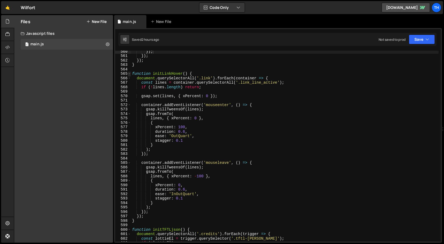
click at [128, 72] on span at bounding box center [129, 73] width 3 height 5
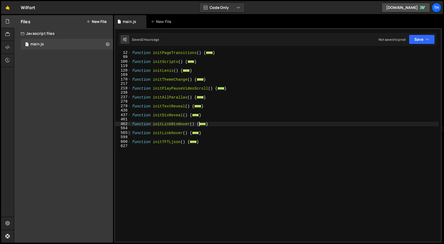
click at [130, 134] on span at bounding box center [129, 132] width 3 height 5
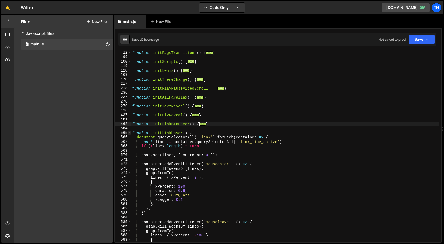
click at [130, 134] on span at bounding box center [129, 132] width 3 height 5
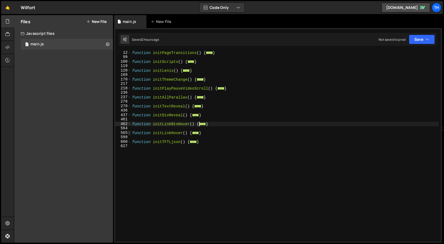
click at [130, 133] on span at bounding box center [129, 132] width 3 height 5
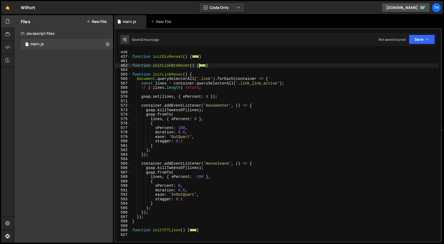
scroll to position [106, 0]
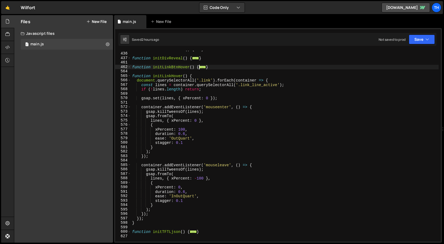
click at [178, 196] on div "function initTextReveal ( ) { ... } function initDivReveal ( ) { ... } function…" at bounding box center [285, 146] width 308 height 199
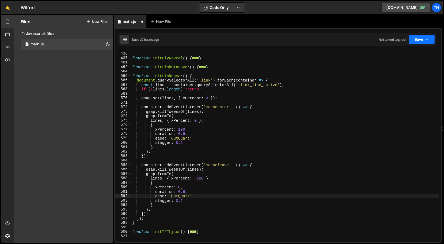
click at [412, 37] on button "Save" at bounding box center [422, 39] width 26 height 10
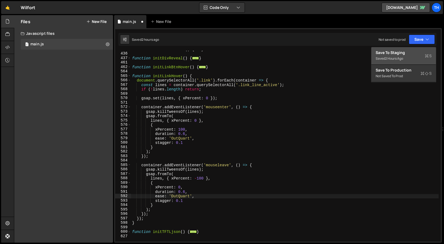
click at [409, 48] on button "Save to Staging S Saved 2 hours ago" at bounding box center [404, 56] width 65 height 18
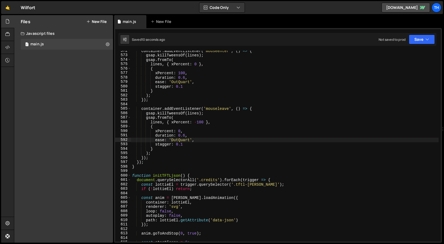
scroll to position [2540, 0]
click at [171, 141] on div "container . addEventListener ( 'mouseenter' , ( ) => { gsap . killTweensOf ( li…" at bounding box center [285, 148] width 308 height 199
click at [171, 84] on div "container . addEventListener ( 'mouseenter' , ( ) => { gsap . killTweensOf ( li…" at bounding box center [285, 148] width 308 height 199
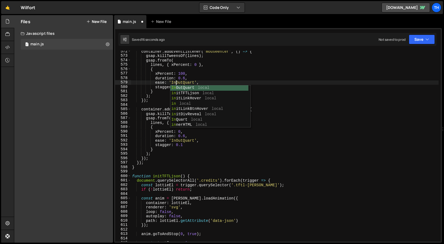
click at [317, 79] on div "container . addEventListener ( 'mouseenter' , ( ) => { gsap . killTweensOf ( li…" at bounding box center [285, 148] width 308 height 199
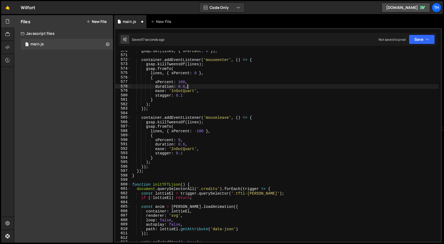
scroll to position [2496, 0]
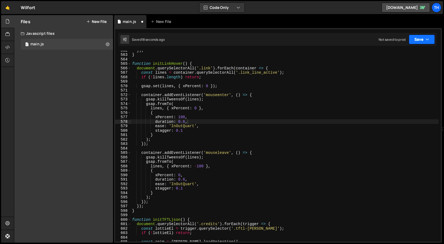
click at [425, 36] on button "Save" at bounding box center [422, 39] width 26 height 10
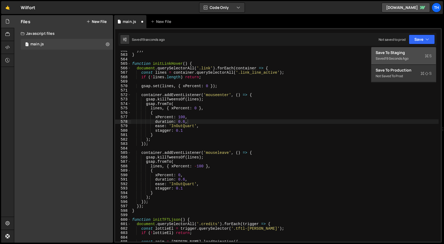
click at [400, 61] on div "Saved 19 seconds ago" at bounding box center [404, 58] width 56 height 6
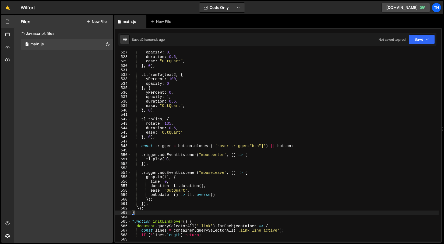
scroll to position [0, 0]
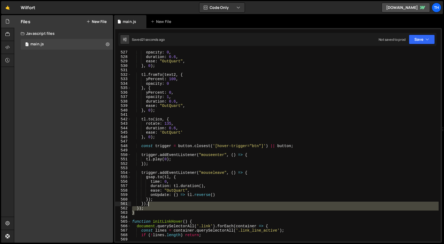
drag, startPoint x: 157, startPoint y: 210, endPoint x: 160, endPoint y: 196, distance: 14.7
click at [160, 196] on div "opacity : 0 , duration : 0.6 , ease : "OutQuart" , } , 0 ) ; tl . fromTo ( text…" at bounding box center [285, 149] width 308 height 199
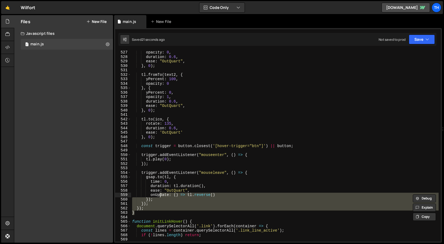
click at [156, 200] on div "opacity : 0 , duration : 0.6 , ease : "OutQuart" , } , 0 ) ; tl . fromTo ( text…" at bounding box center [285, 146] width 308 height 190
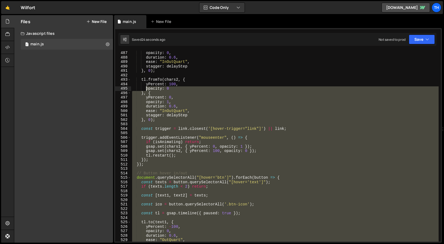
scroll to position [2160, 0]
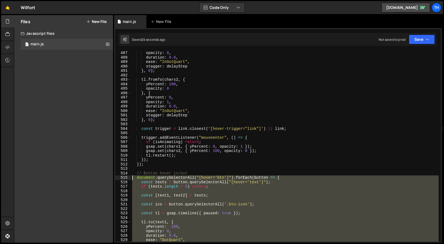
drag, startPoint x: 151, startPoint y: 207, endPoint x: 122, endPoint y: 178, distance: 41.3
click at [122, 178] on div "}); 487 488 489 490 491 492 493 494 495 496 497 498 499 500 501 502 503 504 505…" at bounding box center [278, 146] width 326 height 190
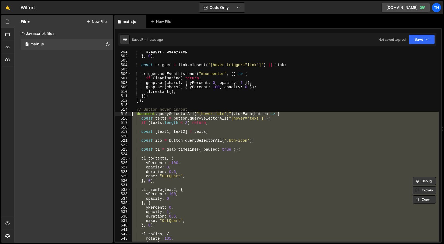
scroll to position [2240, 0]
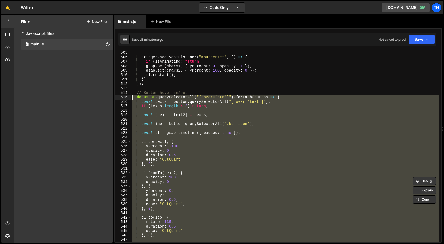
paste textarea "}"
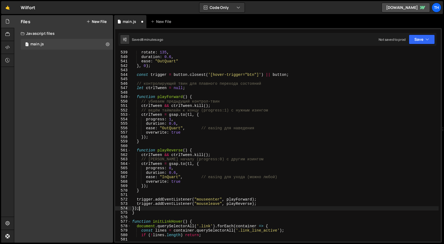
scroll to position [2392, 0]
click at [420, 38] on button "Save" at bounding box center [422, 39] width 26 height 10
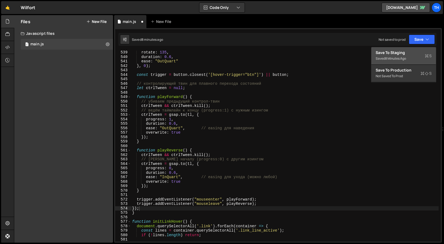
click at [410, 52] on div "Save to Staging S" at bounding box center [404, 52] width 56 height 5
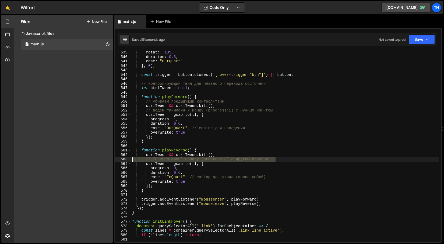
drag, startPoint x: 287, startPoint y: 158, endPoint x: 120, endPoint y: 157, distance: 166.2
click at [120, 157] on div "// ведём таймлайн к началу (progress:0) с другим изингом 539 540 541 542 543 54…" at bounding box center [278, 146] width 326 height 190
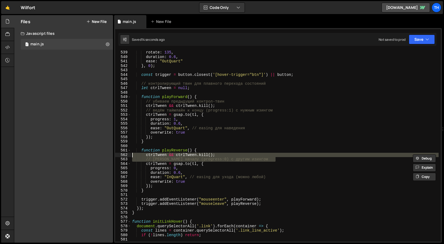
click at [262, 172] on div "rotate : 135 , duration : 0.6 , ease : "OutQuart" } , 0 ) ; const trigger = but…" at bounding box center [285, 149] width 308 height 199
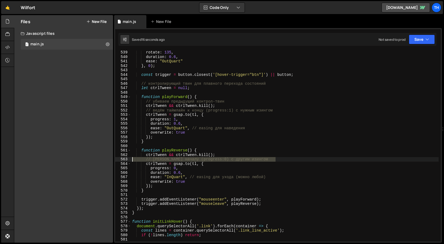
drag, startPoint x: 283, startPoint y: 159, endPoint x: 117, endPoint y: 161, distance: 166.2
click at [117, 161] on div "duration: 0.6, 539 540 541 542 543 544 545 546 547 548 549 550 551 552 553 554 …" at bounding box center [278, 146] width 326 height 190
type textarea "\"
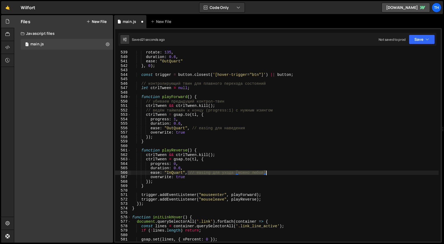
drag, startPoint x: 187, startPoint y: 172, endPoint x: 274, endPoint y: 172, distance: 86.5
click at [274, 172] on div "rotate : 135 , duration : 0.6 , ease : "OutQuart" } , 0 ) ; const trigger = but…" at bounding box center [285, 149] width 308 height 199
click at [172, 171] on div "rotate : 135 , duration : 0.6 , ease : "OutQuart" } , 0 ) ; const trigger = but…" at bounding box center [285, 149] width 308 height 199
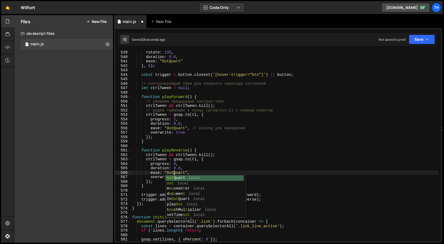
click at [224, 138] on div "rotate : 135 , duration : 0.6 , ease : "OutQuart" } , 0 ) ; const trigger = but…" at bounding box center [285, 149] width 308 height 199
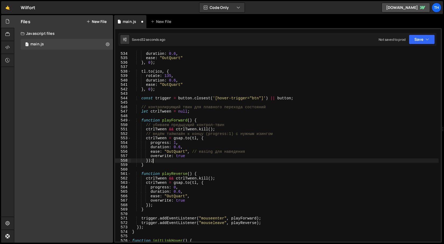
scroll to position [2368, 0]
drag, startPoint x: 190, startPoint y: 151, endPoint x: 263, endPoint y: 150, distance: 73.5
click at [263, 150] on div "opacity : 1 , duration : 0.6 , ease : "OutQuart" } , 0 ) ; tl . to ( ico , { ro…" at bounding box center [285, 146] width 308 height 199
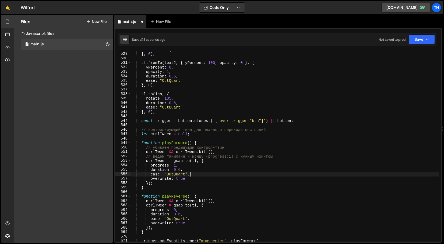
scroll to position [2345, 0]
drag, startPoint x: 288, startPoint y: 155, endPoint x: 123, endPoint y: 155, distance: 165.4
click at [123, 155] on div "ease: "OutQuart", 528 529 530 531 532 533 534 535 536 537 538 539 540 541 542 5…" at bounding box center [278, 146] width 326 height 190
type textarea "// ведём таймлайн к концу (progress:1) с нужным изингом"
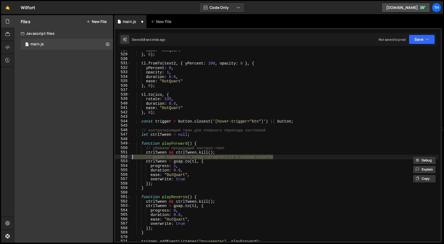
scroll to position [0, 0]
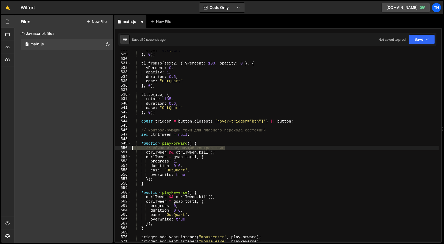
drag, startPoint x: 235, startPoint y: 148, endPoint x: 74, endPoint y: 149, distance: 161.1
click at [74, 149] on div "Files New File Create your first file Get started by starting a Javascript or C…" at bounding box center [229, 128] width 430 height 227
type textarea "// убиваем предыдущий контрол-твин"
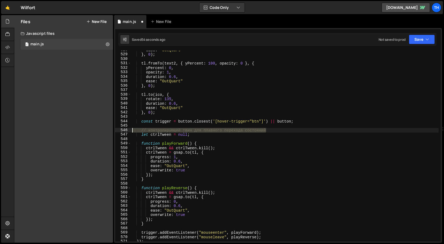
drag, startPoint x: 283, startPoint y: 128, endPoint x: 119, endPoint y: 128, distance: 164.1
click at [120, 128] on div "function playForward() { 528 529 530 531 532 533 534 535 536 537 538 539 540 54…" at bounding box center [278, 146] width 326 height 190
type textarea "// контролирующий твин для плавного перехода состояний"
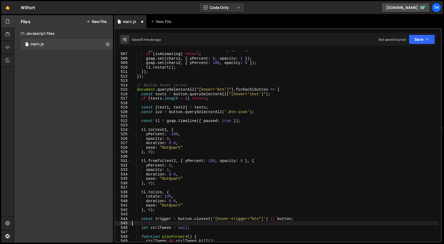
scroll to position [2251, 0]
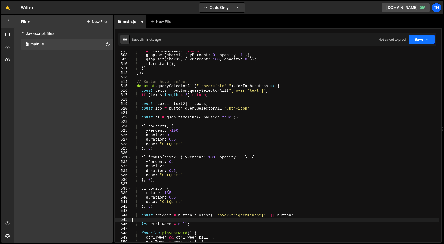
click at [418, 42] on button "Save" at bounding box center [422, 39] width 26 height 10
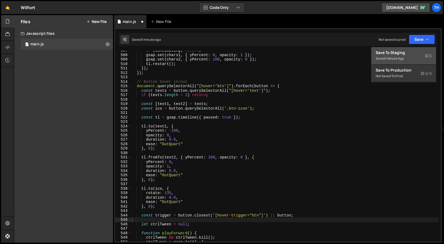
click at [408, 48] on button "Save to Staging S Saved 1 minute ago" at bounding box center [404, 56] width 65 height 18
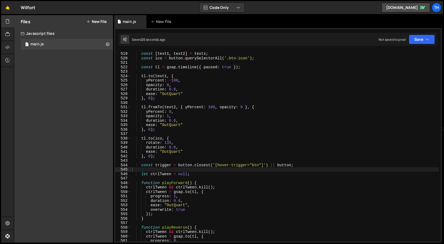
scroll to position [2302, 0]
click at [151, 200] on div "const [ text1 , text2 ] = texts ; const ico = button . querySelectorAll ( '.btn…" at bounding box center [285, 146] width 308 height 199
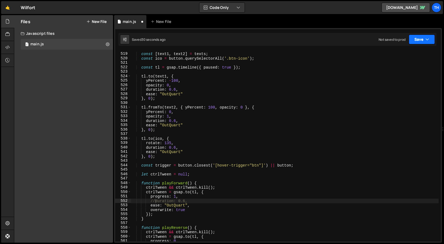
click at [420, 39] on button "Save" at bounding box center [422, 39] width 26 height 10
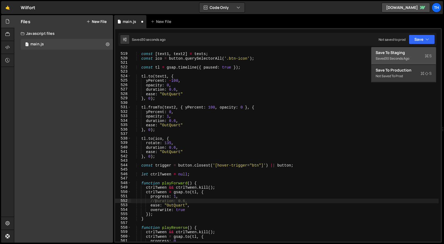
click at [405, 47] on button "Save to Staging S Saved 30 seconds ago" at bounding box center [404, 56] width 65 height 18
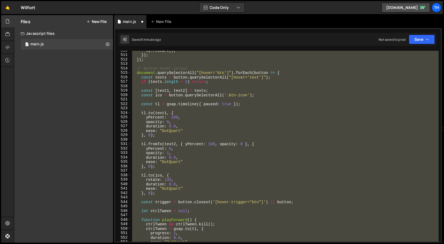
scroll to position [0, 0]
click at [193, 143] on div "tl . restart ( ) ; }) ; }) ; // Button hover in/out document . querySelectorAll…" at bounding box center [285, 146] width 308 height 190
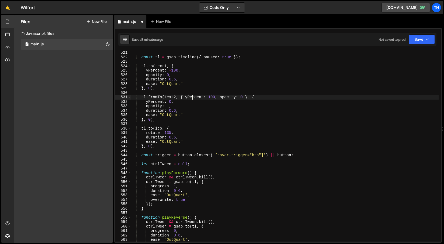
scroll to position [2312, 0]
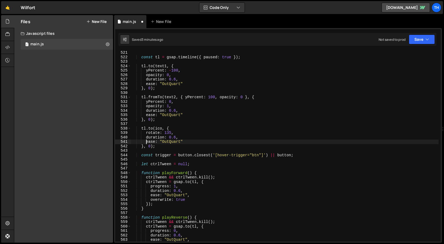
click at [146, 141] on div "const tl = gsap . timeline ({ paused : true }) ; tl . to ( text1 , { yPercent :…" at bounding box center [285, 149] width 308 height 199
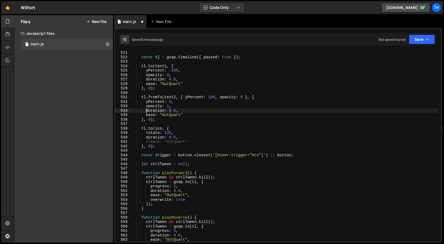
click at [147, 112] on div "const tl = gsap . timeline ({ paused : true }) ; tl . to ( text1 , { yPercent :…" at bounding box center [285, 149] width 308 height 199
click at [146, 115] on div "const tl = gsap . timeline ({ paused : true }) ; tl . to ( text1 , { yPercent :…" at bounding box center [285, 149] width 308 height 199
click at [146, 83] on div "const tl = gsap . timeline ({ paused : true }) ; tl . to ( text1 , { yPercent :…" at bounding box center [285, 149] width 308 height 199
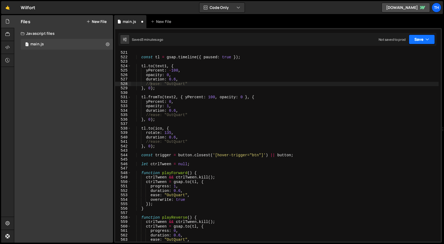
click at [419, 41] on button "Save" at bounding box center [422, 39] width 26 height 10
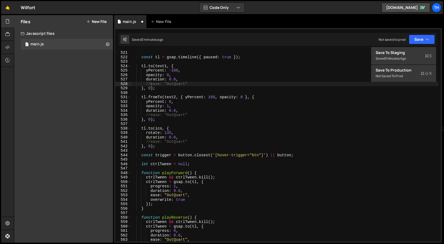
click at [201, 77] on div "const tl = gsap . timeline ({ paused : true }) ; tl . to ( text1 , { yPercent :…" at bounding box center [285, 149] width 308 height 199
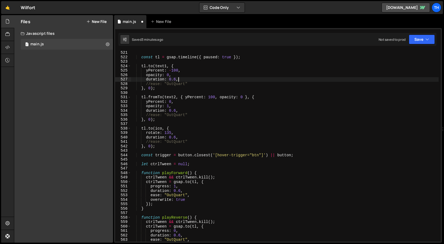
click at [201, 79] on div "const tl = gsap . timeline ({ paused : true }) ; tl . to ( text1 , { yPercent :…" at bounding box center [285, 149] width 308 height 199
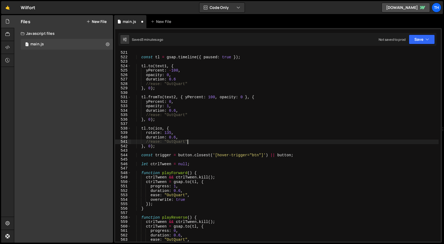
click at [193, 140] on div "const tl = gsap . timeline ({ paused : true }) ; tl . to ( text1 , { yPercent :…" at bounding box center [285, 149] width 308 height 199
click at [193, 138] on div "const tl = gsap . timeline ({ paused : true }) ; tl . to ( text1 , { yPercent :…" at bounding box center [285, 149] width 308 height 199
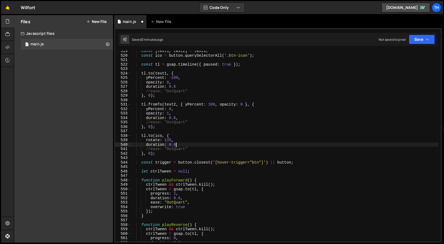
scroll to position [2303, 0]
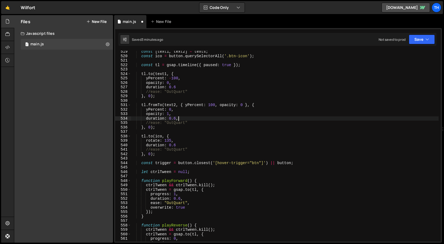
click at [182, 117] on div "const [ text1 , text2 ] = texts ; const ico = button . querySelectorAll ( '.btn…" at bounding box center [285, 148] width 308 height 199
click at [422, 39] on button "Save" at bounding box center [422, 39] width 26 height 10
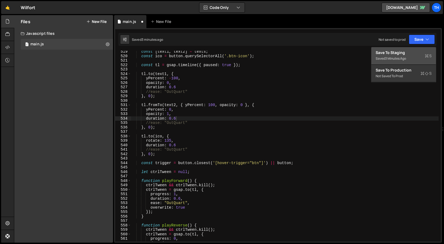
click at [413, 51] on div "Save to Staging S" at bounding box center [404, 52] width 56 height 5
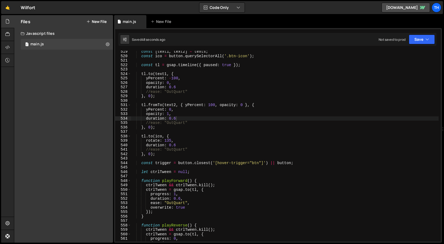
click at [181, 197] on div "const [ text1 , text2 ] = texts ; const ico = button . querySelectorAll ( '.btn…" at bounding box center [285, 148] width 308 height 199
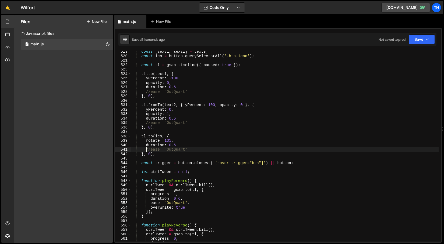
click at [147, 149] on div "const [ text1 , text2 ] = texts ; const ico = button . querySelectorAll ( '.btn…" at bounding box center [285, 148] width 308 height 199
click at [152, 149] on div "const [ text1 , text2 ] = texts ; const ico = button . querySelectorAll ( '.btn…" at bounding box center [285, 148] width 308 height 199
click at [147, 145] on div "const [ text1 , text2 ] = texts ; const ico = button . querySelectorAll ( '.btn…" at bounding box center [285, 148] width 308 height 199
click at [178, 138] on div "const [ text1 , text2 ] = texts ; const ico = button . querySelectorAll ( '.btn…" at bounding box center [285, 148] width 308 height 199
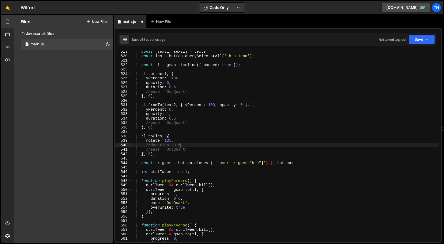
click at [181, 143] on div "const [ text1 , text2 ] = texts ; const ico = button . querySelectorAll ( '.btn…" at bounding box center [285, 148] width 308 height 199
click at [175, 142] on div "const [ text1 , text2 ] = texts ; const ico = button . querySelectorAll ( '.btn…" at bounding box center [285, 148] width 308 height 199
click at [147, 118] on div "const [ text1 , text2 ] = texts ; const ico = button . querySelectorAll ( '.btn…" at bounding box center [285, 148] width 308 height 199
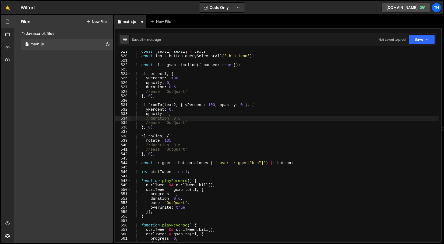
click at [175, 115] on div "const [ text1 , text2 ] = texts ; const ico = button . querySelectorAll ( '.btn…" at bounding box center [285, 148] width 308 height 199
click at [147, 88] on div "const [ text1 , text2 ] = texts ; const ico = button . querySelectorAll ( '.btn…" at bounding box center [285, 148] width 308 height 199
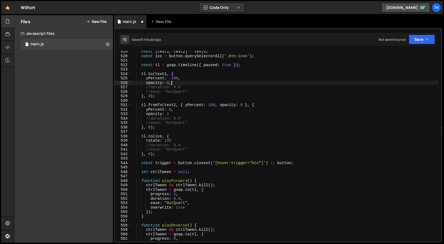
click at [186, 81] on div "const [ text1 , text2 ] = texts ; const ico = button . querySelectorAll ( '.btn…" at bounding box center [285, 148] width 308 height 199
type textarea "opacity: 0"
click at [420, 42] on button "Save" at bounding box center [422, 39] width 26 height 10
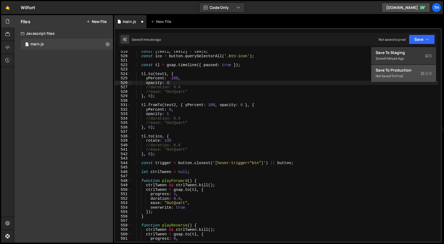
click at [399, 71] on div "Save to Production S" at bounding box center [404, 69] width 56 height 5
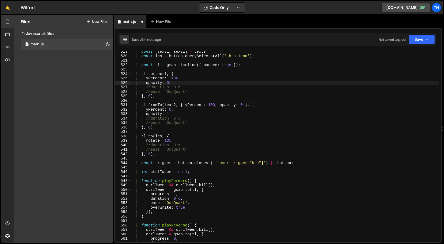
scroll to position [0, 0]
drag, startPoint x: 399, startPoint y: 71, endPoint x: 401, endPoint y: 68, distance: 3.9
click at [400, 70] on div "const [ text1 , text2 ] = texts ; const ico = button . querySelectorAll ( '.btn…" at bounding box center [285, 148] width 308 height 199
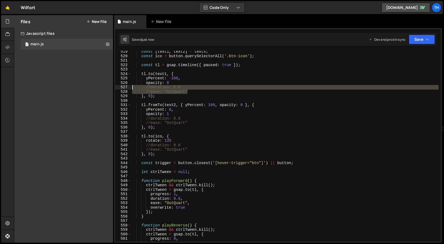
drag, startPoint x: 195, startPoint y: 92, endPoint x: 127, endPoint y: 86, distance: 68.6
click at [127, 86] on div "519 520 521 522 523 524 525 526 527 528 529 530 531 532 533 534 535 536 537 538…" at bounding box center [278, 146] width 326 height 190
type textarea "//duration: 0.6 //ease: "OutQuart""
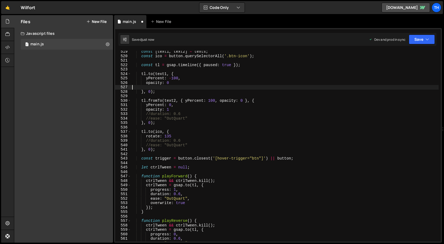
type textarea "opacity: 0"
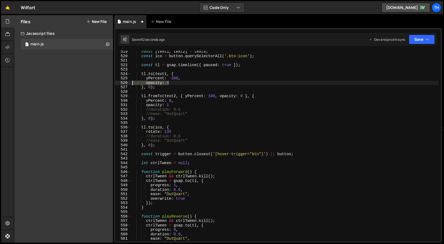
drag, startPoint x: 181, startPoint y: 84, endPoint x: 119, endPoint y: 84, distance: 62.2
click at [118, 84] on div "opacity: 0 519 520 521 522 523 524 525 526 527 528 529 530 531 532 533 534 535 …" at bounding box center [278, 146] width 326 height 190
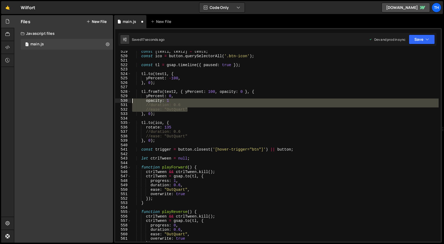
drag, startPoint x: 194, startPoint y: 109, endPoint x: 122, endPoint y: 99, distance: 72.5
click at [122, 99] on div "yPercent: -100, 519 520 521 522 523 524 525 526 527 528 529 530 531 532 533 534…" at bounding box center [278, 146] width 326 height 190
type textarea "opacity: 1 //duration: 0.6"
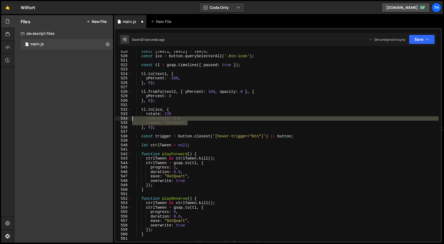
drag, startPoint x: 192, startPoint y: 123, endPoint x: 117, endPoint y: 119, distance: 75.3
click at [117, 119] on div "yPercent: 0 519 520 521 522 523 524 525 526 527 528 529 530 531 532 533 534 535…" at bounding box center [278, 146] width 326 height 190
type textarea "//duration: 0.6 //ease: "OutQuart""
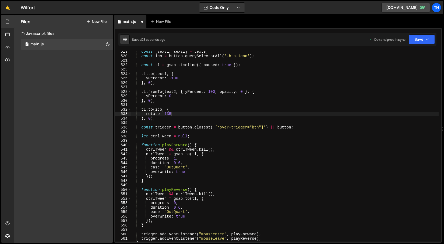
click at [415, 46] on div "Saved 23 seconds ago Dev and prod in sync Upgrade to Edit Save Save to Staging …" at bounding box center [278, 39] width 318 height 13
click at [415, 43] on button "Save" at bounding box center [422, 39] width 26 height 10
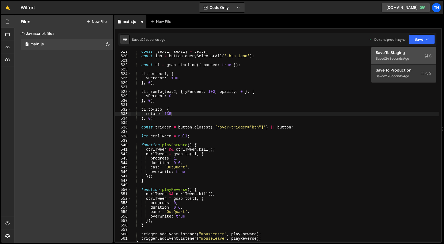
click at [404, 51] on div "Save to Staging S" at bounding box center [404, 52] width 56 height 5
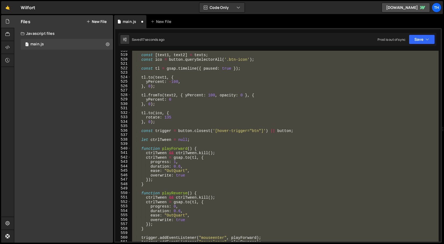
scroll to position [2300, 0]
click at [245, 95] on div "const [ text1 , text2 ] = texts ; const ico = button . querySelectorAll ( '.btn…" at bounding box center [285, 146] width 308 height 190
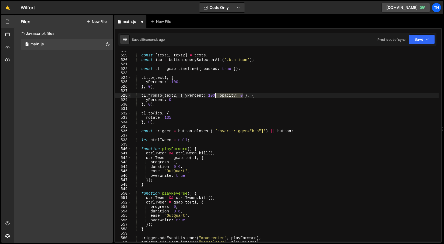
drag, startPoint x: 243, startPoint y: 95, endPoint x: 215, endPoint y: 95, distance: 28.0
click at [215, 95] on div "const [ text1 , text2 ] = texts ; const ico = button . querySelectorAll ( '.btn…" at bounding box center [285, 147] width 308 height 199
click at [431, 36] on button "Save" at bounding box center [422, 39] width 26 height 10
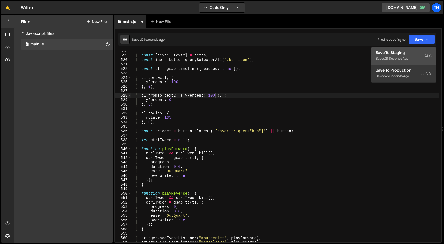
click at [412, 52] on div "Save to Staging S" at bounding box center [404, 52] width 56 height 5
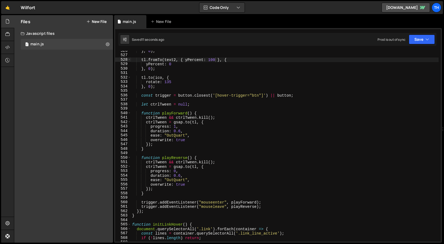
scroll to position [2343, 0]
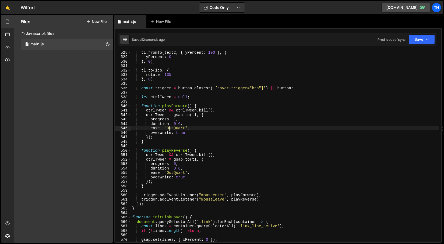
click at [169, 127] on div "tl . fromTo ( text2 , { yPercent : 100 } , { yPercent : 0 } , 0 ) ; tl . to ( i…" at bounding box center [285, 149] width 308 height 199
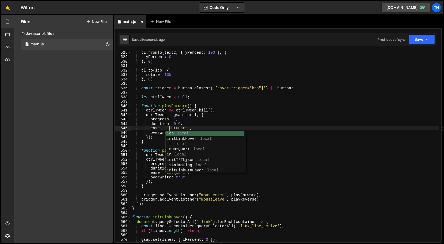
scroll to position [0, 2]
click at [187, 127] on div "tl . fromTo ( text2 , { yPercent : 100 } , { yPercent : 0 } , 0 ) ; tl . to ( i…" at bounding box center [285, 149] width 308 height 199
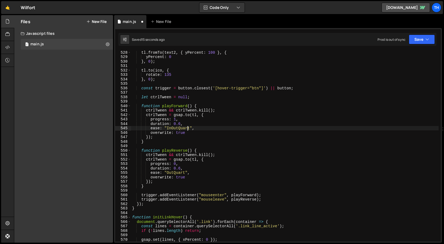
click at [187, 127] on div "tl . fromTo ( text2 , { yPercent : 100 } , { yPercent : 0 } , 0 ) ; tl . to ( i…" at bounding box center [285, 149] width 308 height 199
click at [177, 171] on div "tl . fromTo ( text2 , { yPercent : 100 } , { yPercent : 0 } , 0 ) ; tl . to ( i…" at bounding box center [285, 149] width 308 height 199
paste textarea "In"
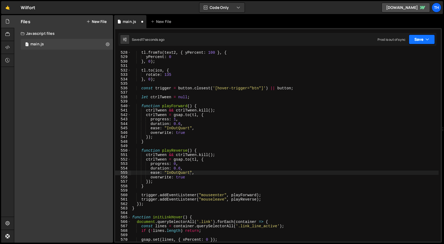
click at [412, 37] on button "Save" at bounding box center [422, 39] width 26 height 10
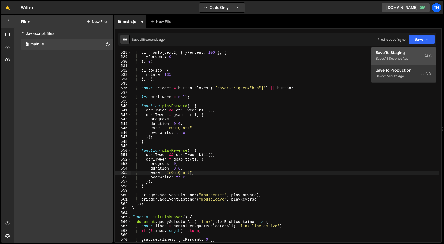
click at [411, 49] on button "Save to Staging S Saved 18 seconds ago" at bounding box center [404, 56] width 65 height 18
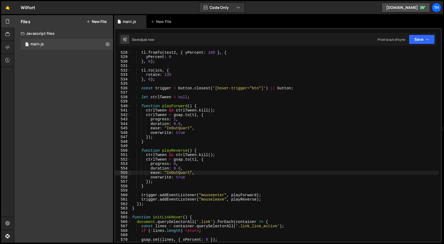
click at [172, 173] on div "tl . fromTo ( text2 , { yPercent : 100 } , { yPercent : 0 } , 0 ) ; tl . to ( i…" at bounding box center [285, 149] width 308 height 199
click at [418, 41] on button "Save" at bounding box center [422, 39] width 26 height 10
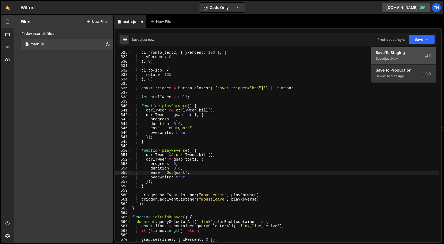
click at [393, 53] on div "Save to Staging S" at bounding box center [404, 52] width 56 height 5
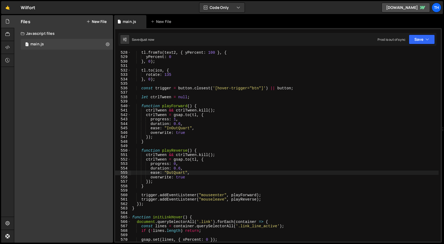
click at [171, 124] on div "tl . fromTo ( text2 , { yPercent : 100 } , { yPercent : 0 } , 0 ) ; tl . to ( i…" at bounding box center [285, 149] width 308 height 199
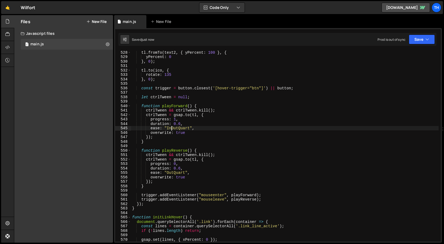
click at [171, 127] on div "tl . fromTo ( text2 , { yPercent : 100 } , { yPercent : 0 } , 0 ) ; tl . to ( i…" at bounding box center [285, 149] width 308 height 199
click at [426, 39] on icon "button" at bounding box center [428, 39] width 4 height 5
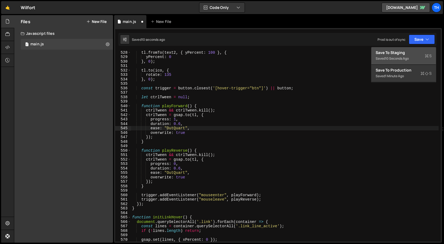
click at [381, 63] on button "Save to Staging S Saved 10 seconds ago" at bounding box center [404, 56] width 65 height 18
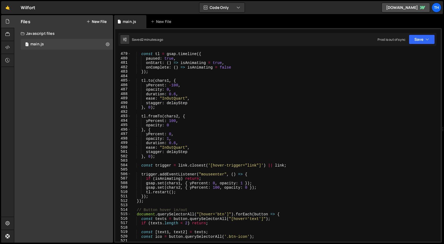
scroll to position [2124, 0]
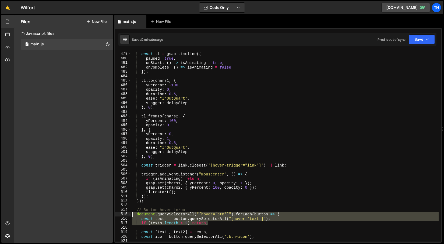
drag, startPoint x: 217, startPoint y: 222, endPoint x: 91, endPoint y: 214, distance: 126.6
click at [91, 214] on div "Files New File Create your first file Get started by starting a Javascript or C…" at bounding box center [229, 128] width 430 height 227
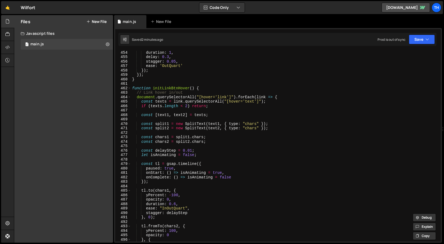
scroll to position [2012, 0]
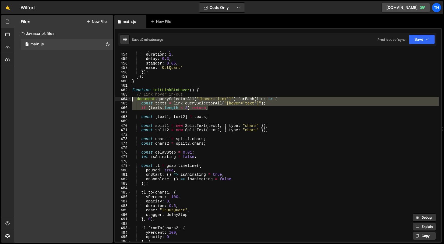
drag, startPoint x: 215, startPoint y: 107, endPoint x: 112, endPoint y: 98, distance: 103.3
click at [112, 98] on div "Files New File Create your first file Get started by starting a Javascript or C…" at bounding box center [229, 128] width 430 height 227
paste textarea "if (texts.length < 2) return"
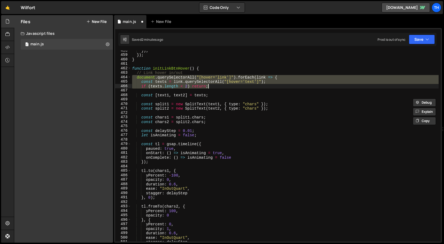
scroll to position [2034, 0]
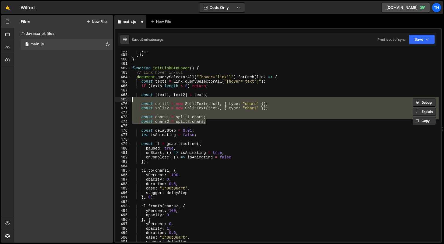
drag, startPoint x: 212, startPoint y: 121, endPoint x: 122, endPoint y: 100, distance: 92.1
click at [122, 100] on div "const texts = link.querySelectorAll("[hover='text']"); if (texts.length < 2) re…" at bounding box center [278, 146] width 326 height 190
type textarea "const split1 = new SplitText(text1, { type: "chars" });"
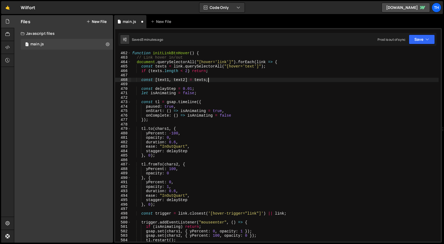
scroll to position [2049, 0]
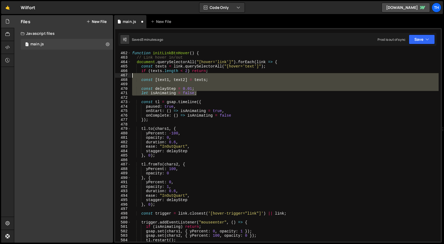
drag, startPoint x: 202, startPoint y: 93, endPoint x: 123, endPoint y: 75, distance: 80.3
click at [123, 75] on div "const [text1, text2] = texts; 461 462 463 464 465 466 467 468 469 470 471 472 4…" at bounding box center [278, 146] width 326 height 190
type textarea "const [text1, text2] = texts;"
click at [174, 99] on div "function initLinkBtnHover ( ) { // Link hover in/out document . querySelectorAl…" at bounding box center [285, 145] width 308 height 199
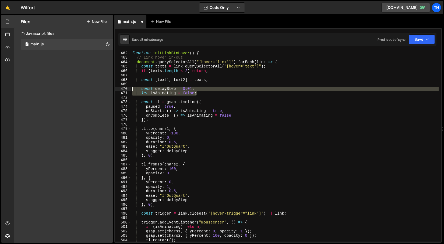
drag, startPoint x: 202, startPoint y: 94, endPoint x: 96, endPoint y: 87, distance: 106.9
click at [96, 87] on div "Files New File Create your first file Get started by starting a Javascript or C…" at bounding box center [229, 128] width 430 height 227
type textarea "const delayStep = 0.01; let isAnimating = false;"
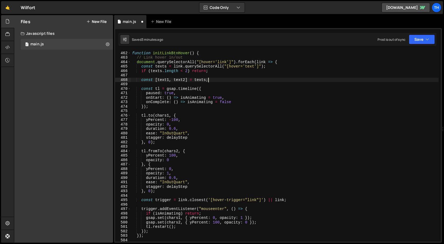
click at [159, 80] on div "function initLinkBtnHover ( ) { // Link hover in/out document . querySelectorAl…" at bounding box center [285, 145] width 308 height 199
click at [164, 114] on div "function initLinkBtnHover ( ) { // Link hover in/out document . querySelectorAl…" at bounding box center [285, 145] width 308 height 199
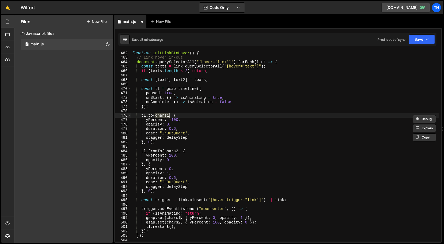
paste textarea "text"
type textarea "[DOMAIN_NAME](text1, {"
click at [180, 75] on div "function initLinkBtnHover ( ) { // Link hover in/out document . querySelectorAl…" at bounding box center [285, 145] width 308 height 199
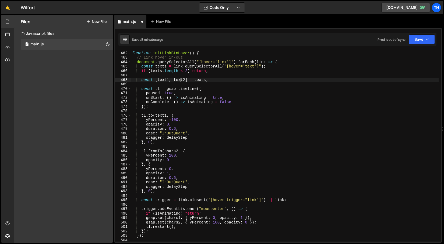
click at [180, 78] on div "function initLinkBtnHover ( ) { // Link hover in/out document . querySelectorAl…" at bounding box center [285, 145] width 308 height 199
click at [170, 152] on div "function initLinkBtnHover ( ) { // Link hover in/out document . querySelectorAl…" at bounding box center [285, 145] width 308 height 199
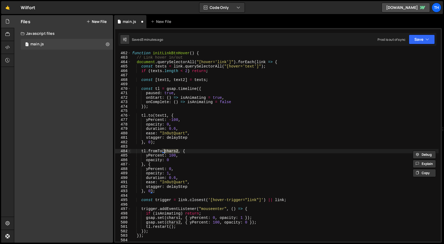
paste textarea "text"
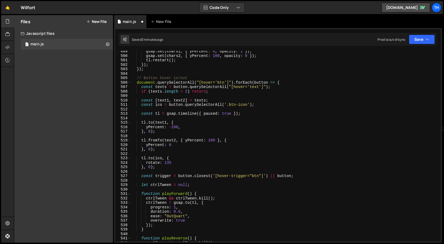
scroll to position [2214, 0]
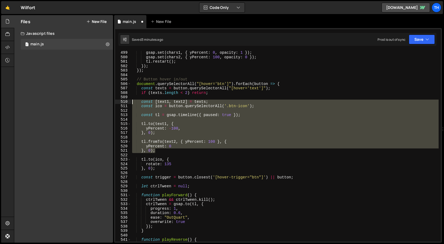
drag, startPoint x: 164, startPoint y: 149, endPoint x: 115, endPoint y: 103, distance: 67.3
click at [115, 103] on div "tl.fromTo(text2, { 499 500 501 502 503 504 505 506 507 508 509 510 511 512 513 …" at bounding box center [278, 146] width 326 height 190
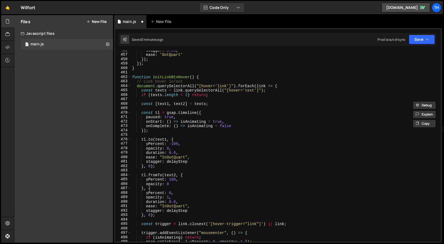
scroll to position [2025, 0]
click at [168, 212] on div "stagger : 0.05 , ease : 'OutQuart' }) ; }) ; } function initLinkBtnHover ( ) { …" at bounding box center [285, 147] width 308 height 199
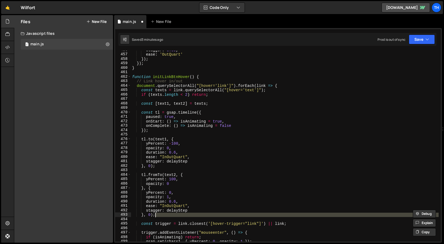
drag, startPoint x: 164, startPoint y: 218, endPoint x: 154, endPoint y: 214, distance: 10.5
click at [154, 214] on div "stagger : 0.05 , ease : 'OutQuart' }) ; }) ; } function initLinkBtnHover ( ) { …" at bounding box center [285, 147] width 308 height 199
click at [154, 214] on div "stagger : 0.05 , ease : 'OutQuart' }) ; }) ; } function initLinkBtnHover ( ) { …" at bounding box center [285, 146] width 308 height 190
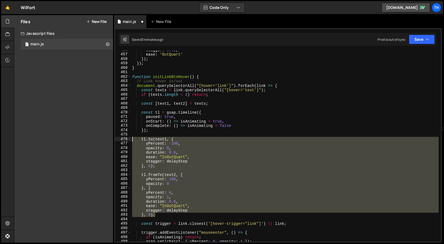
drag, startPoint x: 167, startPoint y: 214, endPoint x: 107, endPoint y: 139, distance: 96.2
click at [107, 139] on div "Files New File Create your first file Get started by starting a Javascript or C…" at bounding box center [229, 128] width 430 height 227
paste textarea "}, 0);"
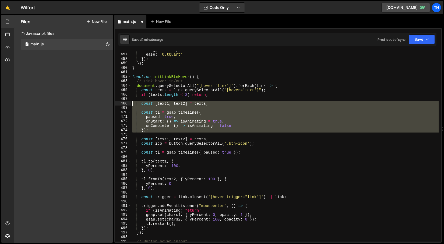
drag, startPoint x: 155, startPoint y: 133, endPoint x: 107, endPoint y: 105, distance: 54.7
click at [107, 105] on div "Files New File Create your first file Get started by starting a Javascript or C…" at bounding box center [229, 128] width 430 height 227
type textarea "const [text1, text2] = texts;"
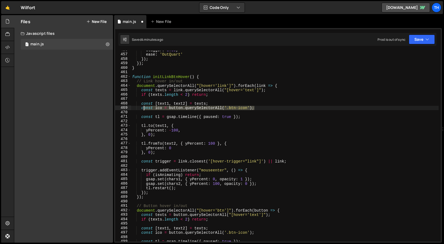
drag, startPoint x: 258, startPoint y: 108, endPoint x: 131, endPoint y: 105, distance: 126.9
click at [131, 105] on div "stagger : 0.05 , ease : 'OutQuart' }) ; }) ; } function initLinkBtnHover ( ) { …" at bounding box center [285, 147] width 308 height 199
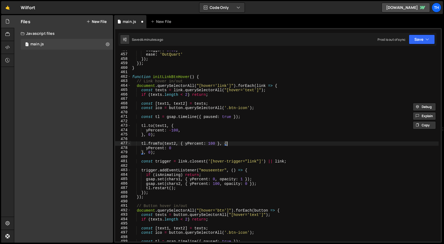
click at [246, 142] on div "stagger : 0.05 , ease : 'OutQuart' }) ; }) ; } function initLinkBtnHover ( ) { …" at bounding box center [285, 147] width 308 height 199
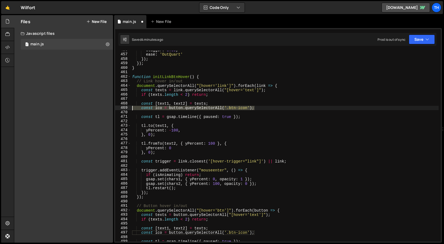
drag, startPoint x: 260, startPoint y: 108, endPoint x: 116, endPoint y: 110, distance: 143.9
click at [116, 110] on div "tl.fromTo(text2, { yPercent: 100 }, { 456 457 458 459 460 461 462 463 464 465 4…" at bounding box center [278, 146] width 326 height 190
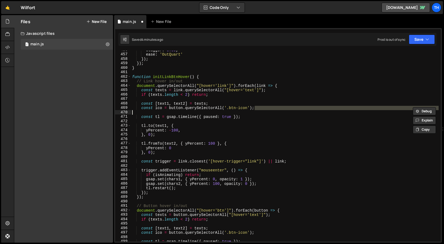
click at [235, 108] on div "stagger : 0.05 , ease : 'OutQuart' }) ; }) ; } function initLinkBtnHover ( ) { …" at bounding box center [285, 147] width 308 height 199
type textarea "const ico = button.querySelectorAll('.btn-icon');"
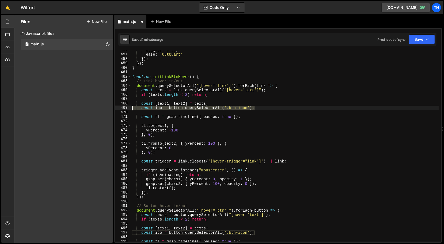
drag, startPoint x: 262, startPoint y: 109, endPoint x: 110, endPoint y: 108, distance: 152.2
click at [110, 108] on div "Files New File Create your first file Get started by starting a Javascript or C…" at bounding box center [229, 128] width 430 height 227
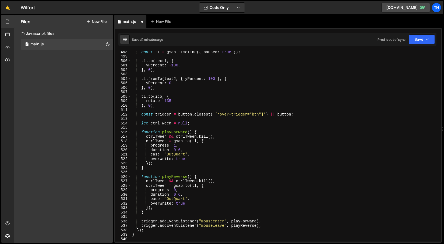
scroll to position [2210, 0]
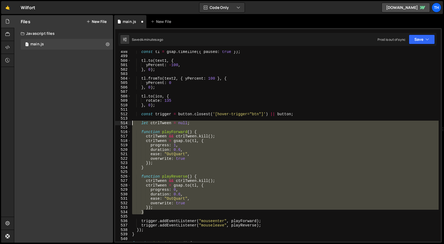
drag, startPoint x: 158, startPoint y: 211, endPoint x: 104, endPoint y: 124, distance: 102.7
click at [104, 124] on div "Files New File Create your first file Get started by starting a Javascript or C…" at bounding box center [229, 128] width 430 height 227
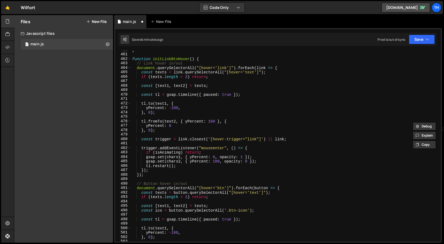
scroll to position [2043, 0]
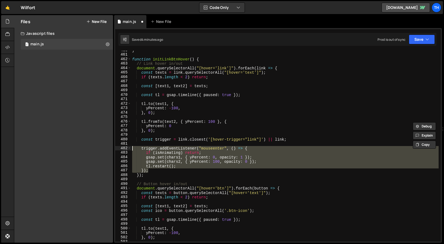
drag, startPoint x: 175, startPoint y: 170, endPoint x: 112, endPoint y: 147, distance: 67.4
click at [112, 147] on div "Files New File Create your first file Get started by starting a Javascript or C…" at bounding box center [229, 128] width 430 height 227
paste textarea "}"
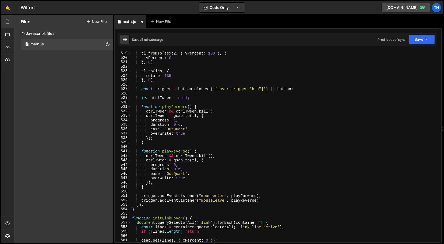
scroll to position [2303, 0]
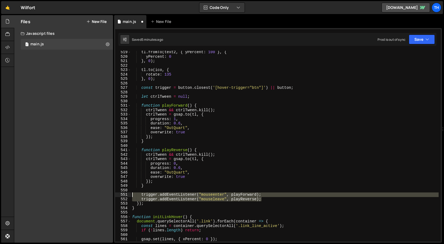
drag, startPoint x: 266, startPoint y: 199, endPoint x: 100, endPoint y: 193, distance: 166.0
click at [100, 193] on div "Files New File Create your first file Get started by starting a Javascript or C…" at bounding box center [229, 128] width 430 height 227
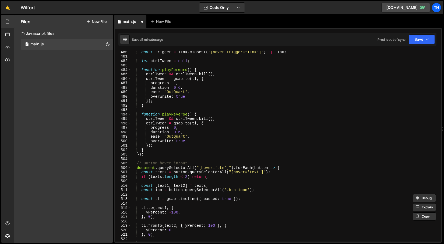
scroll to position [2130, 0]
click at [149, 148] on div "const trigger = link . closest ( '[hover-trigger="link"]' ) || link ; let ctrlT…" at bounding box center [285, 149] width 308 height 199
type textarea "}"
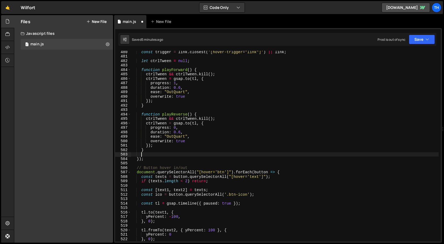
scroll to position [0, 0]
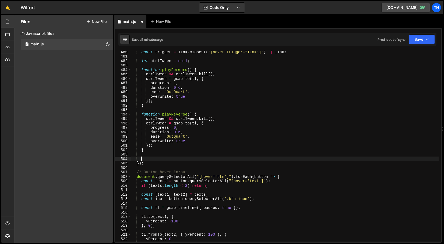
paste textarea "trigger.addEventListener("mouseleave", playReverse);"
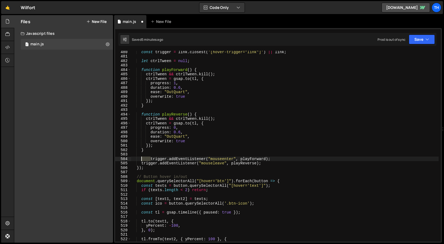
drag, startPoint x: 150, startPoint y: 158, endPoint x: 141, endPoint y: 159, distance: 9.5
click at [141, 159] on div "const trigger = link . closest ( '[hover-trigger="link"]' ) || link ; let ctrlT…" at bounding box center [285, 149] width 308 height 199
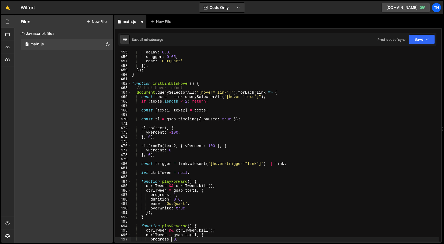
scroll to position [2018, 0]
click at [412, 44] on div "Saved 5 minutes ago Prod is out of sync Upgrade to Edit Save Save to Staging S …" at bounding box center [278, 39] width 318 height 13
click at [412, 39] on button "Save" at bounding box center [422, 39] width 26 height 10
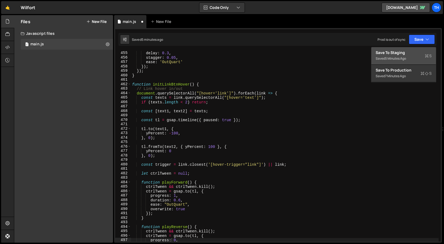
click at [404, 57] on div "5 minutes ago" at bounding box center [395, 58] width 21 height 5
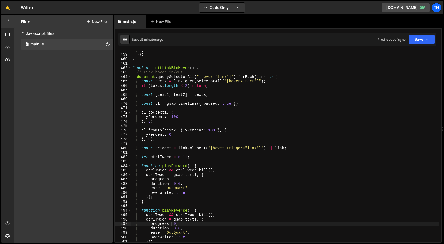
scroll to position [2034, 0]
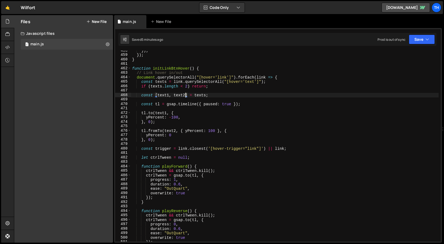
click at [186, 93] on div "}) ; }) ; } function initLinkBtnHover ( ) { // Link hover in/out document . que…" at bounding box center [285, 147] width 308 height 199
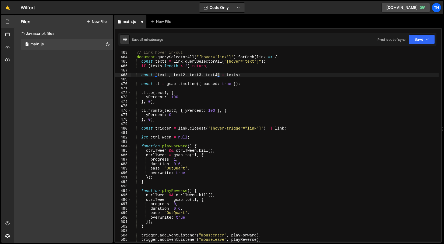
scroll to position [2052, 0]
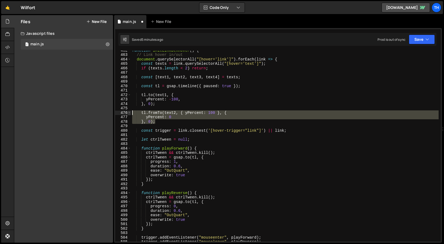
drag, startPoint x: 162, startPoint y: 122, endPoint x: 128, endPoint y: 112, distance: 35.5
click at [128, 112] on div "const [text1, text2, text3, text4] = texts; 462 463 464 465 466 467 468 469 470…" at bounding box center [278, 146] width 326 height 190
type textarea "tl.fromTo(text2, { yPercent: 100 }, { yPercent: 0"
click at [165, 124] on div "function initLinkBtnHover ( ) { // Link hover in/out document . querySelectorAl…" at bounding box center [285, 147] width 308 height 199
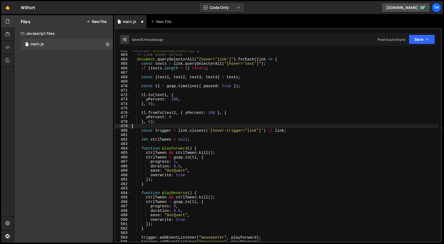
scroll to position [0, 0]
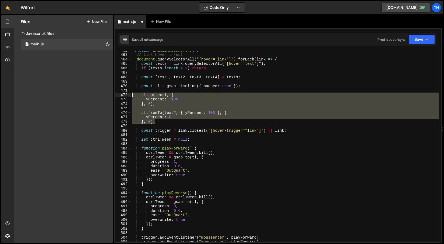
drag, startPoint x: 165, startPoint y: 121, endPoint x: 116, endPoint y: 95, distance: 56.3
click at [116, 95] on div "462 463 464 465 466 467 468 469 470 471 472 473 474 475 476 477 478 479 480 481…" at bounding box center [278, 146] width 326 height 190
type textarea "}, 0);"
click at [157, 121] on div "function initLinkBtnHover ( ) { // Link hover in/out document . querySelectorAl…" at bounding box center [285, 147] width 308 height 199
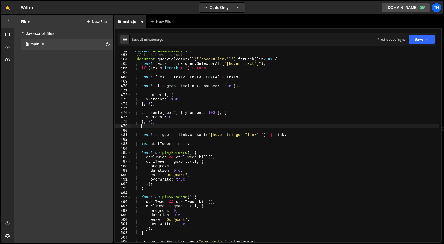
scroll to position [0, 0]
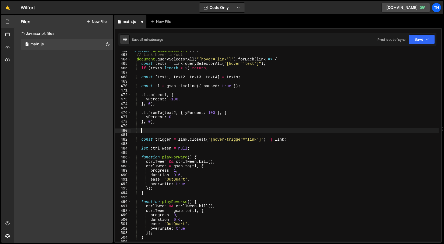
paste textarea "}, 0);"
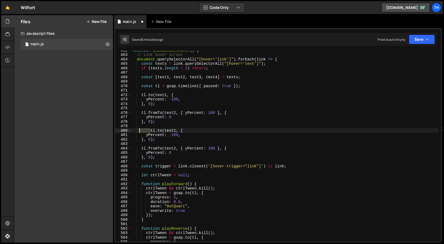
drag, startPoint x: 151, startPoint y: 131, endPoint x: 139, endPoint y: 131, distance: 11.9
click at [139, 131] on div "function initLinkBtnHover ( ) { // Link hover in/out document . querySelectorAl…" at bounding box center [285, 147] width 308 height 199
click at [166, 130] on div "function initLinkBtnHover ( ) { // Link hover in/out document . querySelectorAl…" at bounding box center [285, 147] width 308 height 199
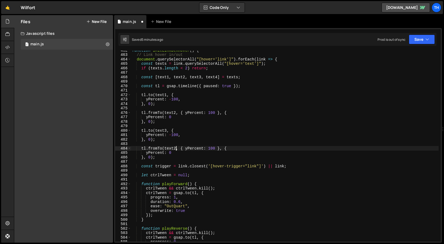
click at [177, 148] on div "function initLinkBtnHover ( ) { // Link hover in/out document . querySelectorAl…" at bounding box center [285, 147] width 308 height 199
click at [423, 39] on button "Save" at bounding box center [422, 39] width 26 height 10
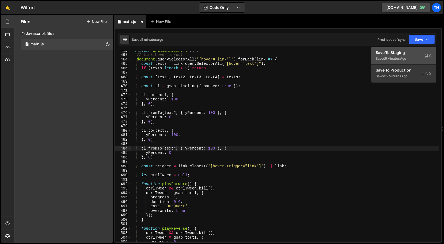
click at [418, 46] on div "// CMS 1 2 3 4 5 6 7 8 9 10 11 12 13 100 101 102 103 104 105 106 107 108 109 11…" at bounding box center [278, 135] width 328 height 214
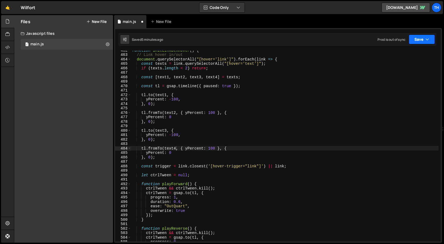
click at [419, 40] on button "Save" at bounding box center [422, 39] width 26 height 10
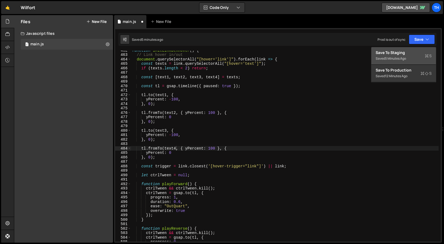
click at [410, 56] on div "Saved 5 minutes ago" at bounding box center [404, 58] width 56 height 6
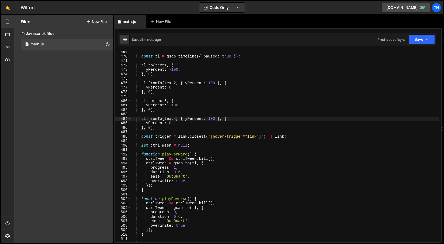
scroll to position [2053, 0]
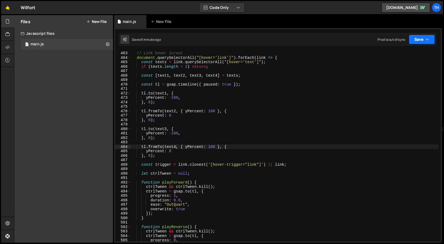
click at [413, 39] on button "Save" at bounding box center [422, 39] width 26 height 10
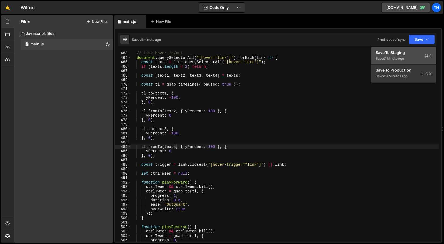
click at [400, 50] on div "Save to Staging S" at bounding box center [404, 52] width 56 height 5
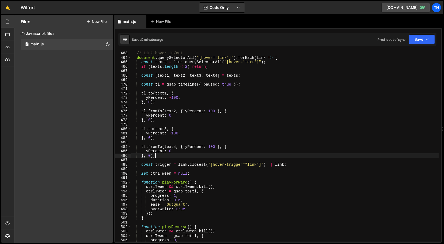
scroll to position [0, 1]
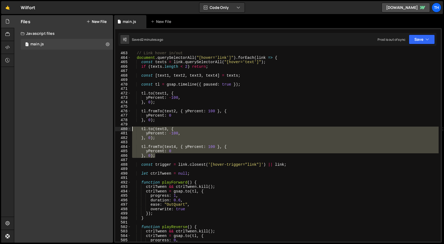
drag, startPoint x: 164, startPoint y: 154, endPoint x: 123, endPoint y: 128, distance: 47.9
click at [124, 128] on div "}, 0); 462 463 464 465 466 467 468 469 470 471 472 473 474 475 476 477 478 479 …" at bounding box center [278, 146] width 326 height 190
type textarea "[DOMAIN_NAME](text3, { yPercent: -100,"
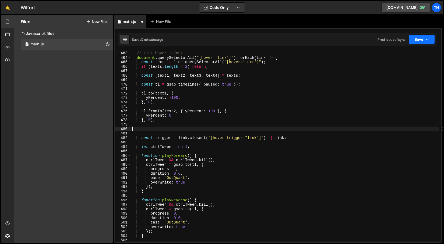
click at [411, 41] on button "Save" at bounding box center [422, 39] width 26 height 10
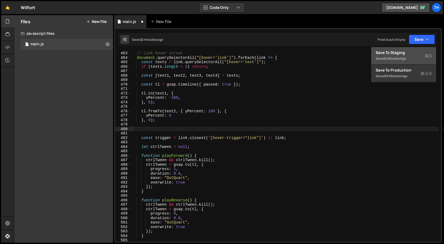
click at [401, 51] on div "Save to Staging S" at bounding box center [404, 52] width 56 height 5
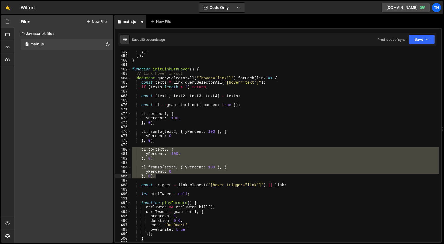
scroll to position [2028, 0]
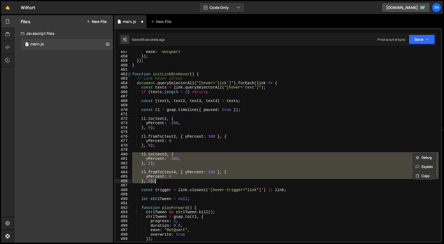
click at [130, 74] on span at bounding box center [129, 74] width 3 height 5
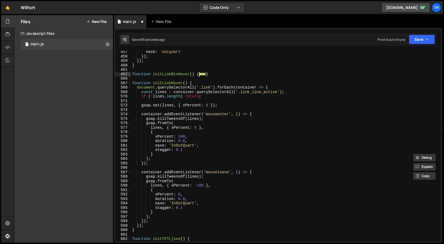
click at [130, 74] on span at bounding box center [129, 74] width 3 height 5
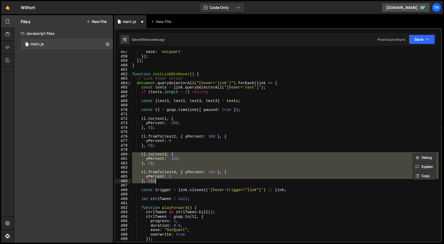
click at [129, 83] on span at bounding box center [129, 83] width 3 height 5
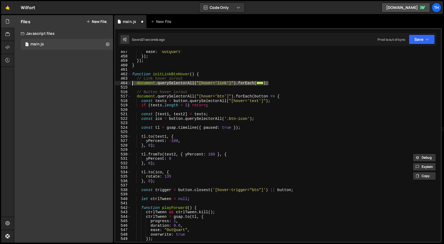
drag, startPoint x: 280, startPoint y: 84, endPoint x: 126, endPoint y: 82, distance: 154.4
click at [126, 82] on div "yPercent: 0 }, 0); 457 458 459 460 461 462 463 464 515 516 517 518 519 520 521 …" at bounding box center [278, 146] width 326 height 190
paste textarea "}"
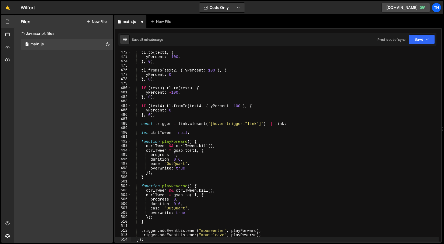
scroll to position [2094, 0]
click at [416, 39] on button "Save" at bounding box center [422, 39] width 26 height 10
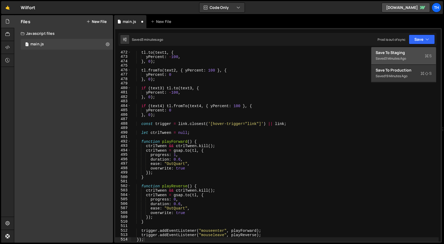
click at [399, 51] on div "Save to Staging S" at bounding box center [404, 52] width 56 height 5
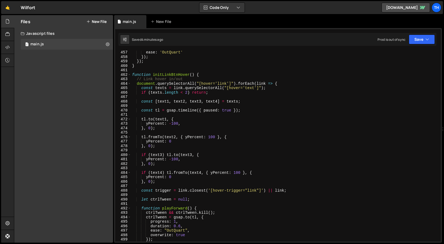
scroll to position [2053, 0]
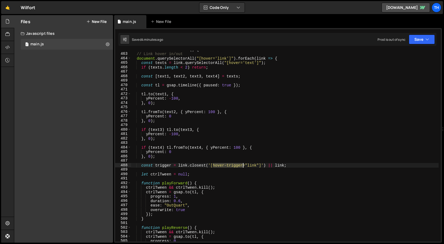
drag, startPoint x: 214, startPoint y: 165, endPoint x: 244, endPoint y: 164, distance: 29.9
click at [244, 164] on div "function initLinkBtnHover ( ) { // Link hover in/out document . querySelectorAl…" at bounding box center [285, 146] width 308 height 199
click at [152, 132] on div "function initLinkBtnHover ( ) { // Link hover in/out document . querySelectorAl…" at bounding box center [285, 146] width 308 height 199
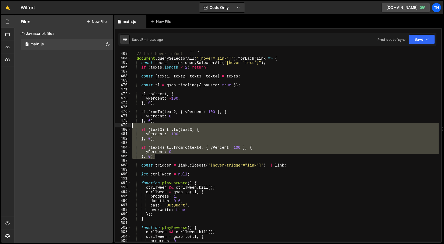
drag, startPoint x: 160, startPoint y: 156, endPoint x: 113, endPoint y: 126, distance: 55.9
click at [113, 126] on div "Files New File Create your first file Get started by starting a Javascript or C…" at bounding box center [229, 128] width 430 height 227
type textarea "if (text3) [DOMAIN_NAME](text3, {"
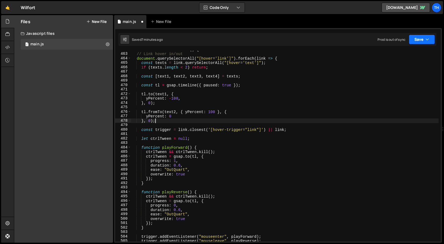
click at [420, 43] on button "Save" at bounding box center [422, 39] width 26 height 10
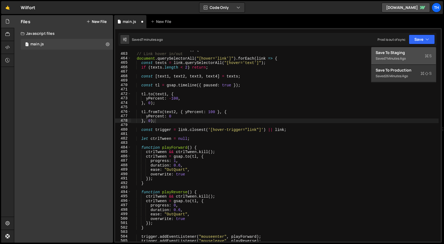
click at [413, 51] on div "Save to Staging S" at bounding box center [404, 52] width 56 height 5
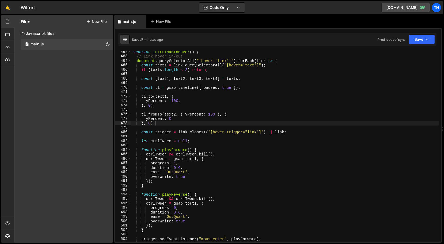
scroll to position [2054, 0]
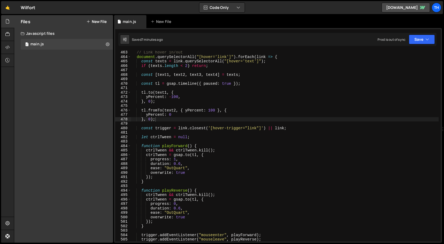
click at [180, 164] on div "// Link hover in/out document . querySelectorAll ( "[hover='link']" ) . forEach…" at bounding box center [285, 149] width 308 height 199
click at [213, 155] on div "// Link hover in/out document . querySelectorAll ( "[hover='link']" ) . forEach…" at bounding box center [285, 149] width 308 height 199
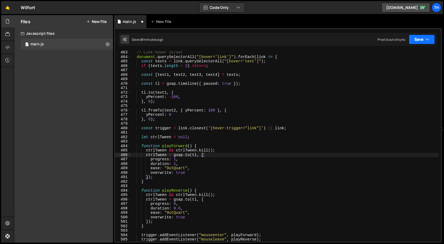
click at [420, 40] on button "Save" at bounding box center [422, 39] width 26 height 10
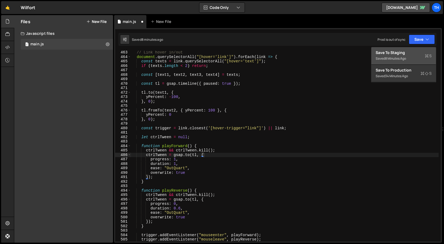
click at [409, 48] on button "Save to Staging S Saved 8 minutes ago" at bounding box center [404, 56] width 65 height 18
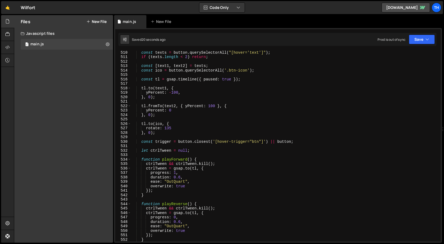
scroll to position [2265, 0]
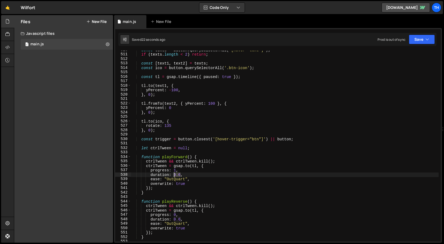
drag, startPoint x: 182, startPoint y: 174, endPoint x: 174, endPoint y: 174, distance: 7.5
click at [174, 174] on div "const texts = button . querySelectorAll ( "[hover='text']" ) ; if ( texts . len…" at bounding box center [285, 147] width 308 height 199
drag, startPoint x: 181, startPoint y: 175, endPoint x: 175, endPoint y: 175, distance: 6.5
click at [175, 175] on div "const texts = button . querySelectorAll ( "[hover='text']" ) ; if ( texts . len…" at bounding box center [285, 147] width 308 height 199
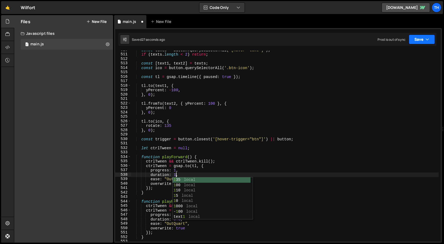
type textarea "duration: 1,"
click at [415, 39] on button "Save" at bounding box center [422, 39] width 26 height 10
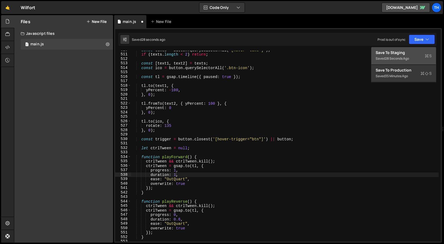
click at [398, 47] on button "Save to Staging S Saved 28 seconds ago" at bounding box center [404, 56] width 65 height 18
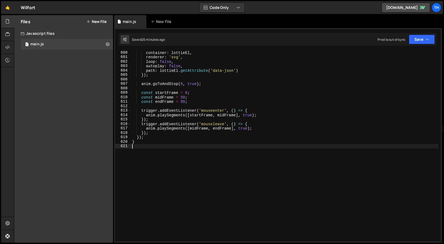
scroll to position [0, 0]
click at [143, 156] on div "container : lottieEl , renderer : 'svg' , loop : false , autoplay : false , pat…" at bounding box center [285, 149] width 308 height 199
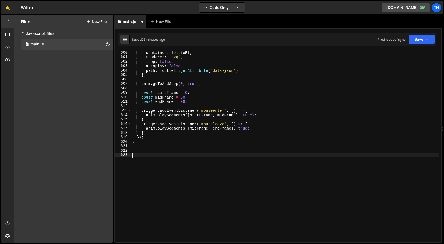
paste textarea "});"
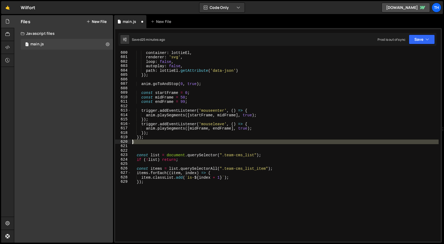
drag, startPoint x: 141, startPoint y: 144, endPoint x: 118, endPoint y: 142, distance: 23.0
click at [118, 142] on div "}); 600 601 602 603 604 605 606 607 608 609 610 611 612 613 614 615 616 617 618…" at bounding box center [278, 146] width 326 height 190
click at [146, 189] on div "container : lottieEl , renderer : 'svg' , loop : false , autoplay : false , pat…" at bounding box center [285, 149] width 308 height 199
type textarea "});"
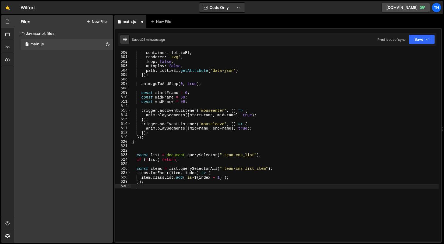
type textarea "\"
paste textarea
type textarea "\"
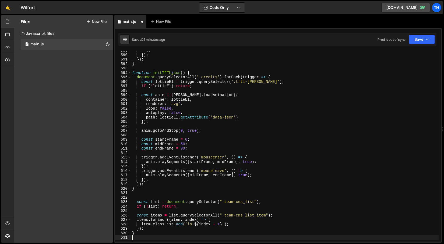
scroll to position [2581, 0]
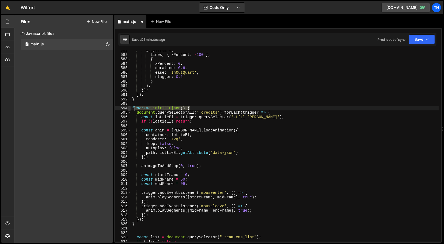
drag, startPoint x: 194, startPoint y: 108, endPoint x: 128, endPoint y: 107, distance: 65.5
click at [128, 107] on div "581 582 583 584 585 586 587 588 589 590 591 592 593 594 595 596 597 598 599 600…" at bounding box center [278, 146] width 326 height 190
type textarea "function initTFTLjson() {"
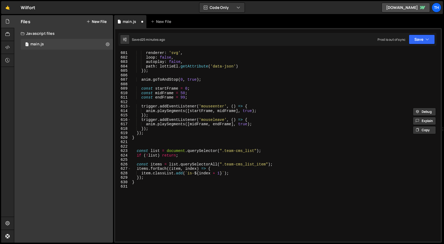
scroll to position [2667, 0]
click at [158, 145] on div "renderer : 'svg' , loop : false , autoplay : false , path : lottieEl . getAttri…" at bounding box center [285, 150] width 308 height 199
paste textarea "function initTFTLjson() {"
click at [155, 147] on div "renderer : 'svg' , loop : false , autoplay : false , path : lottieEl . getAttri…" at bounding box center [285, 150] width 308 height 199
click at [164, 146] on div "renderer : 'svg' , loop : false , autoplay : false , path : lottieEl . getAttri…" at bounding box center [285, 150] width 308 height 199
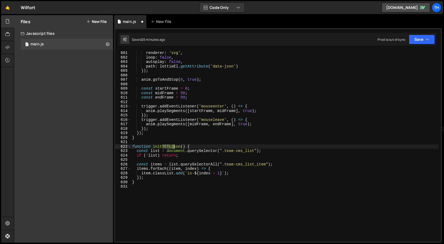
drag, startPoint x: 163, startPoint y: 146, endPoint x: 177, endPoint y: 144, distance: 13.8
click at [176, 144] on div "renderer : 'svg' , loop : false , autoplay : false , path : lottieEl . getAttri…" at bounding box center [285, 150] width 308 height 199
drag, startPoint x: 181, startPoint y: 146, endPoint x: 164, endPoint y: 145, distance: 16.4
click at [164, 145] on div "renderer : 'svg' , loop : false , autoplay : false , path : lottieEl . getAttri…" at bounding box center [285, 150] width 308 height 199
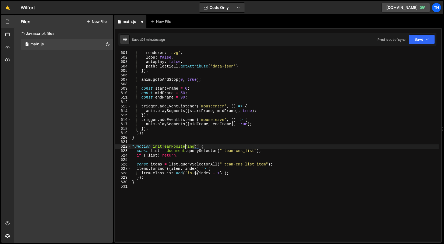
click at [186, 147] on div "renderer : 'svg' , loop : false , autoplay : false , path : lottieEl . getAttri…" at bounding box center [285, 150] width 308 height 199
drag, startPoint x: 172, startPoint y: 147, endPoint x: 195, endPoint y: 147, distance: 22.4
click at [195, 147] on div "renderer : 'svg' , loop : false , autoplay : false , path : lottieEl . getAttri…" at bounding box center [285, 150] width 308 height 199
paste textarea "i"
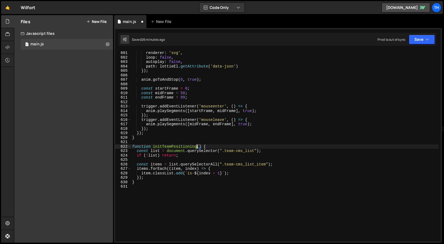
click at [167, 148] on div "renderer : 'svg' , loop : false , autoplay : false , path : lottieEl . getAttri…" at bounding box center [285, 150] width 308 height 199
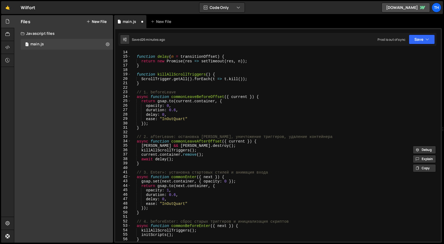
scroll to position [0, 0]
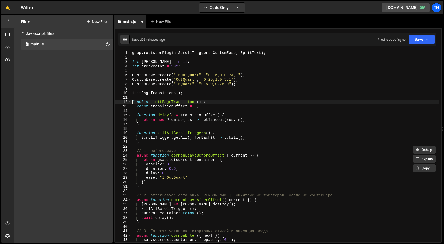
click at [131, 102] on div "gsap . registerPlugin ( ScrollTrigger , CustomEase , SplitText ) ; let [PERSON_…" at bounding box center [285, 150] width 308 height 199
click at [130, 102] on span at bounding box center [129, 102] width 3 height 5
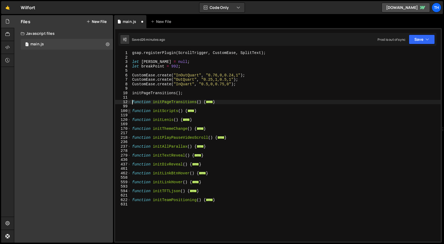
click at [129, 110] on span at bounding box center [129, 111] width 3 height 5
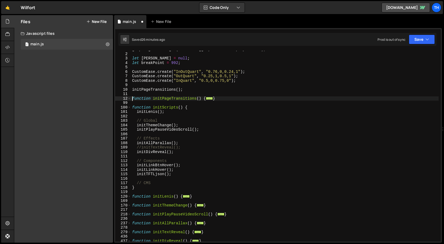
scroll to position [6, 0]
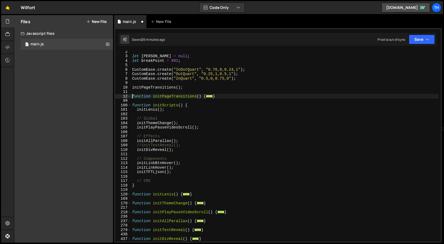
click at [160, 180] on div "let [PERSON_NAME] = null ; let breakPoint = 992 ; CustomEase . create ( "InOutQ…" at bounding box center [285, 148] width 308 height 199
type textarea "// CMS"
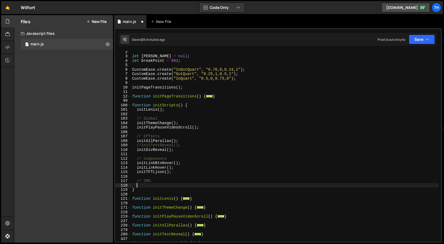
paste textarea "initTeamPositioning"
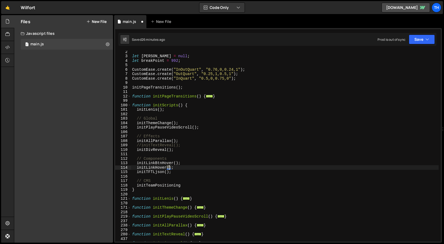
drag, startPoint x: 168, startPoint y: 168, endPoint x: 176, endPoint y: 168, distance: 8.6
click at [176, 168] on div "let [PERSON_NAME] = null ; let breakPoint = 992 ; CustomEase . create ( "InOutQ…" at bounding box center [285, 148] width 308 height 199
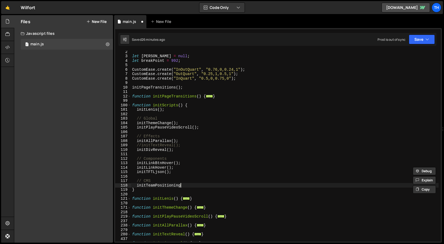
click at [185, 186] on div "let [PERSON_NAME] = null ; let breakPoint = 992 ; CustomEase . create ( "InOutQ…" at bounding box center [285, 148] width 308 height 199
paste textarea "();"
click at [418, 43] on button "Save" at bounding box center [422, 39] width 26 height 10
click at [423, 36] on button "Save" at bounding box center [422, 39] width 26 height 10
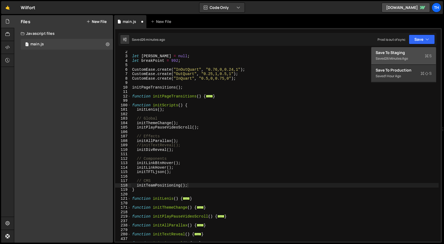
click at [415, 53] on div "Save to Staging S" at bounding box center [404, 52] width 56 height 5
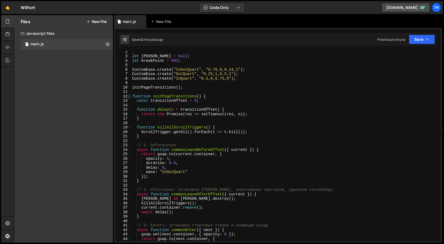
click at [130, 97] on span at bounding box center [129, 96] width 3 height 5
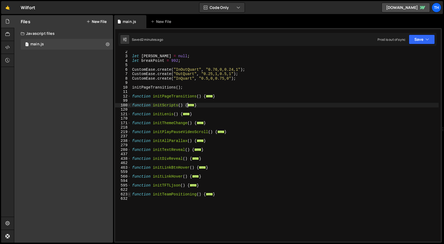
click at [129, 192] on span at bounding box center [129, 194] width 3 height 5
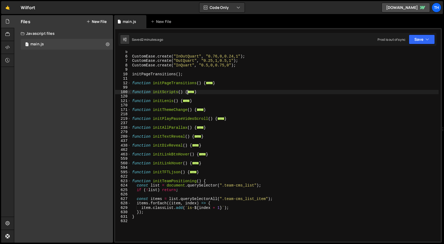
scroll to position [28, 0]
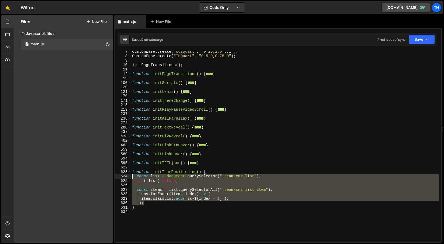
drag, startPoint x: 149, startPoint y: 203, endPoint x: 115, endPoint y: 177, distance: 42.1
click at [115, 177] on div "// CMS 1 2 3 4 5 6 7 8 9 10 11 12 13 100 101 102 103 104 105 106 107 108 109 11…" at bounding box center [278, 135] width 328 height 214
paste textarea "})"
type textarea "});"
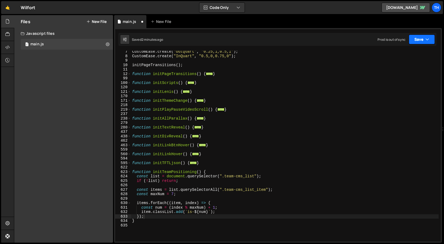
click at [415, 44] on button "Save" at bounding box center [422, 39] width 26 height 10
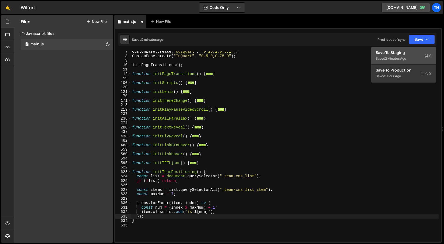
click at [408, 48] on button "Save to Staging S Saved 2 minutes ago" at bounding box center [404, 56] width 65 height 18
